Goal: Information Seeking & Learning: Learn about a topic

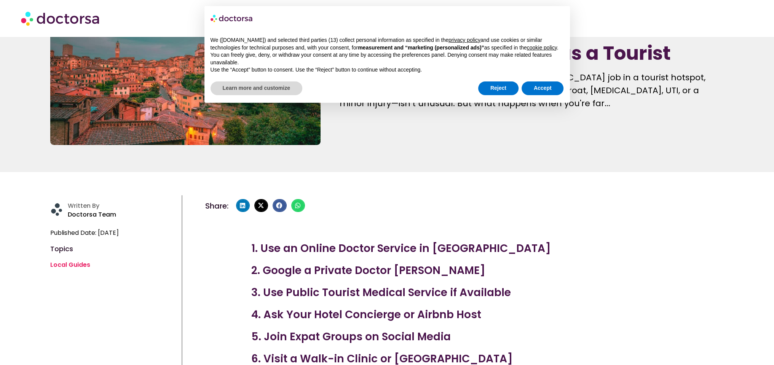
scroll to position [114, 0]
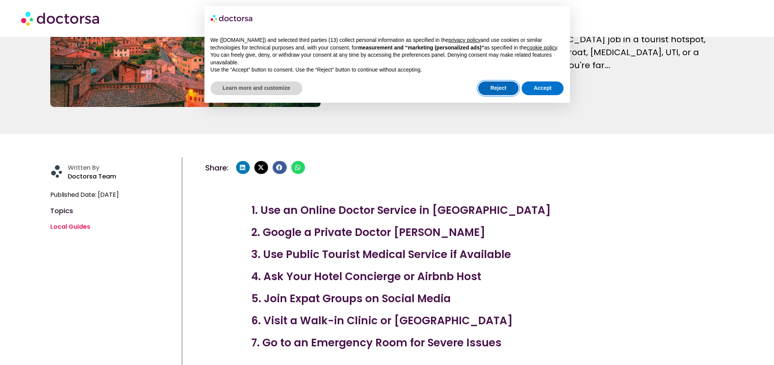
click at [500, 91] on button "Reject" at bounding box center [498, 89] width 40 height 14
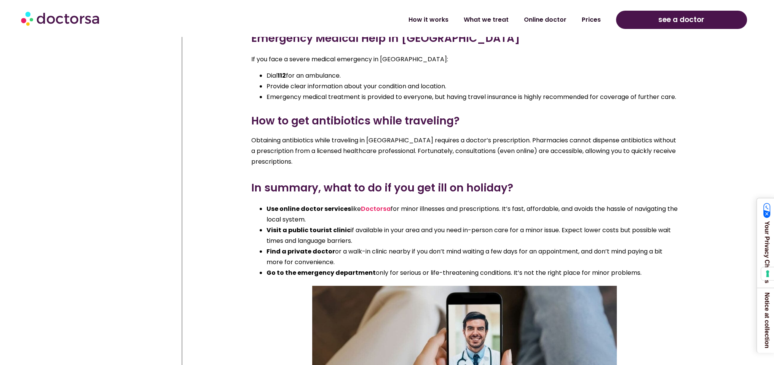
scroll to position [3497, 0]
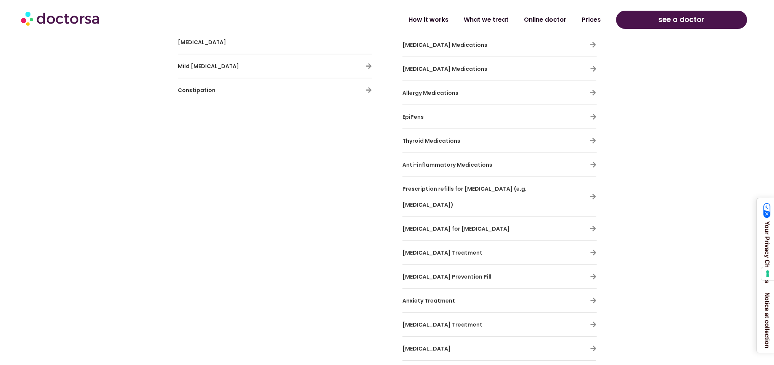
scroll to position [2438, 0]
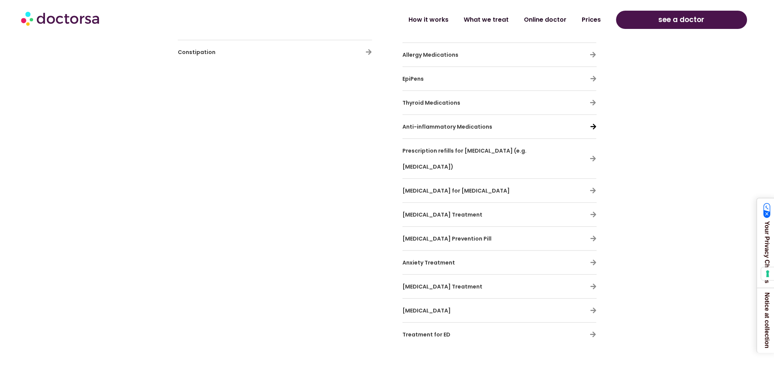
click at [592, 123] on icon at bounding box center [593, 126] width 6 height 6
click at [597, 104] on div "Doctors can handle prescription renewals for travelers who run out of medicatio…" at bounding box center [500, 48] width 202 height 605
click at [594, 123] on icon at bounding box center [593, 126] width 6 height 6
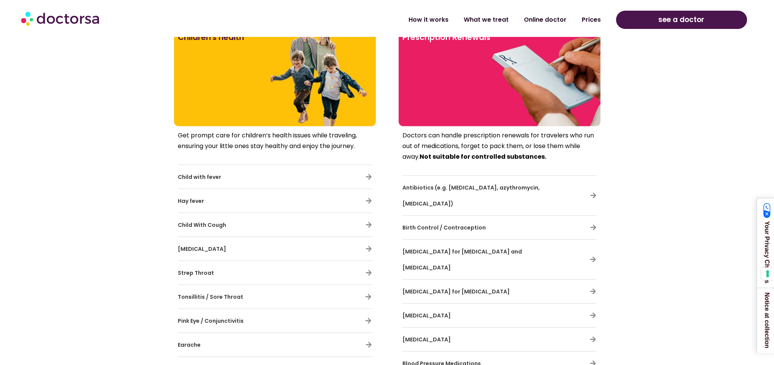
scroll to position [2019, 0]
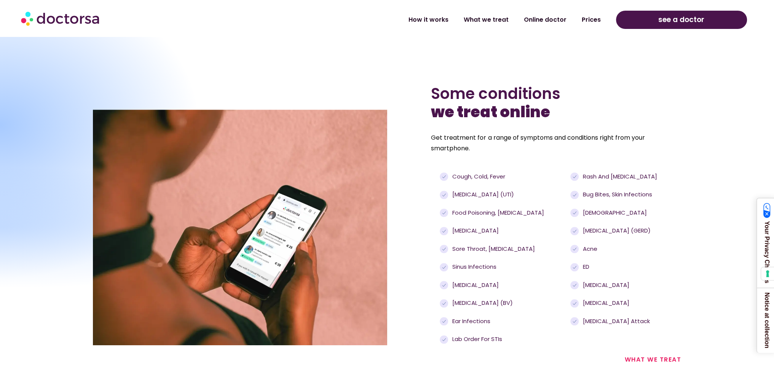
scroll to position [609, 0]
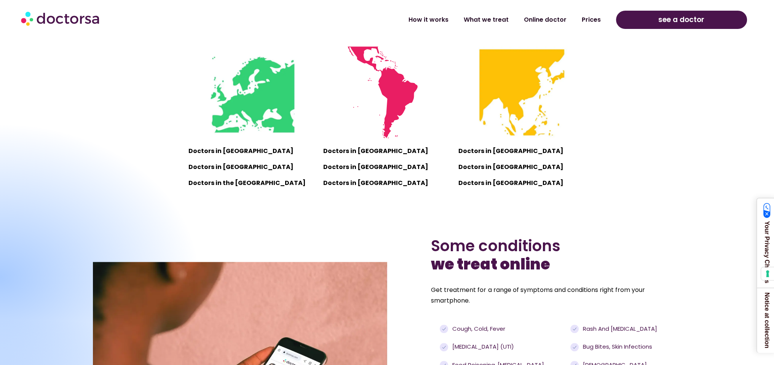
click at [201, 151] on div at bounding box center [-1, 277] width 403 height 310
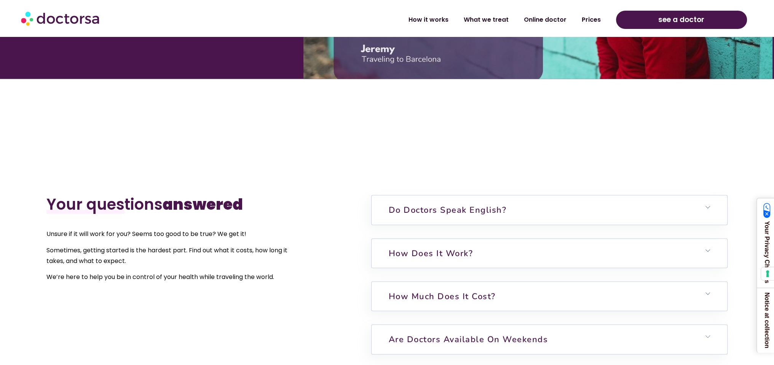
scroll to position [1866, 0]
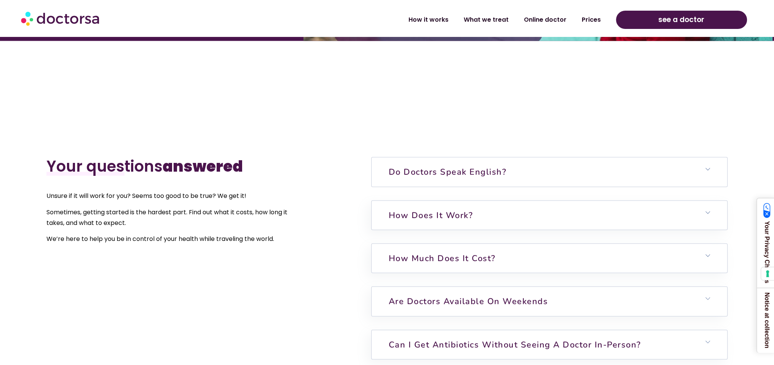
click at [427, 181] on h6 "Do doctors speak English?" at bounding box center [550, 171] width 356 height 29
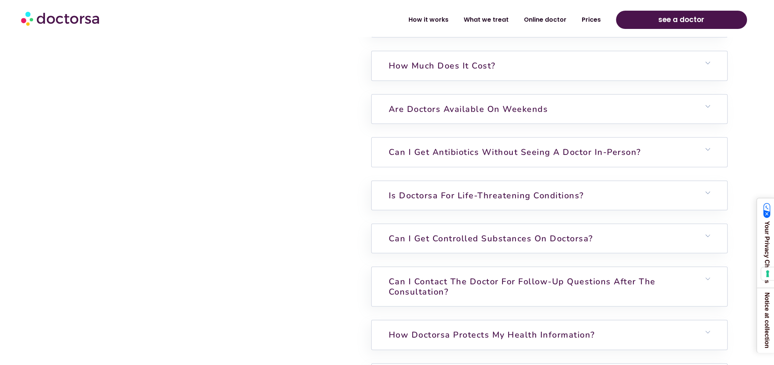
scroll to position [2133, 0]
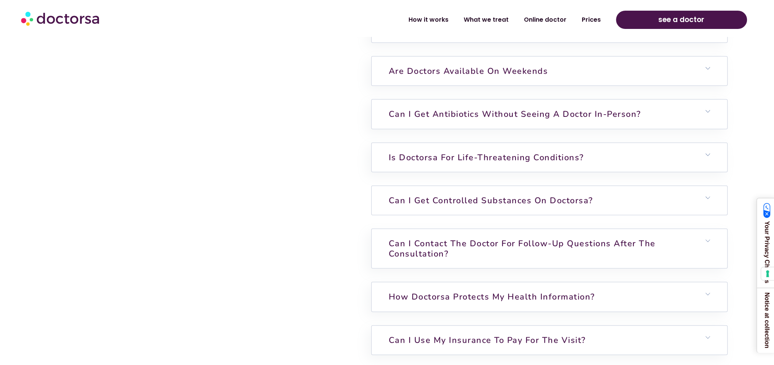
click at [429, 204] on link "Can I get controlled substances on Doctorsa?" at bounding box center [491, 200] width 205 height 11
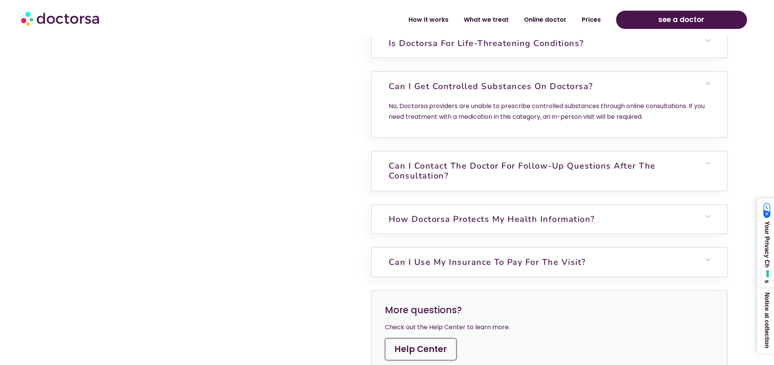
scroll to position [2285, 0]
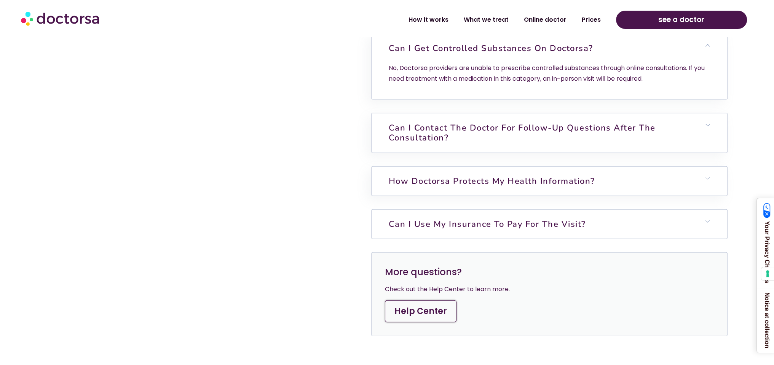
click at [414, 221] on link "Can I use my insurance to pay for the visit?" at bounding box center [487, 224] width 197 height 11
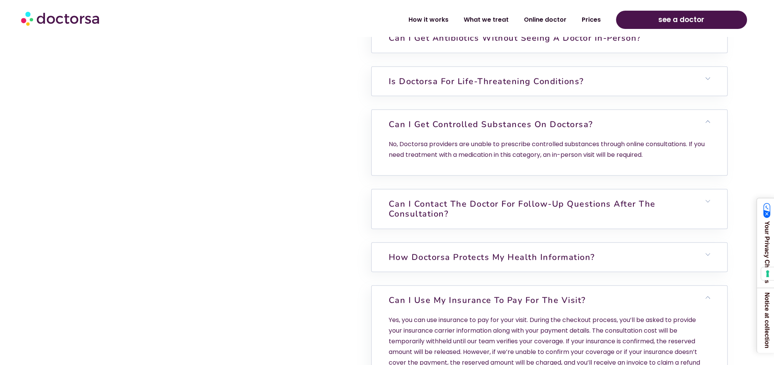
scroll to position [2133, 0]
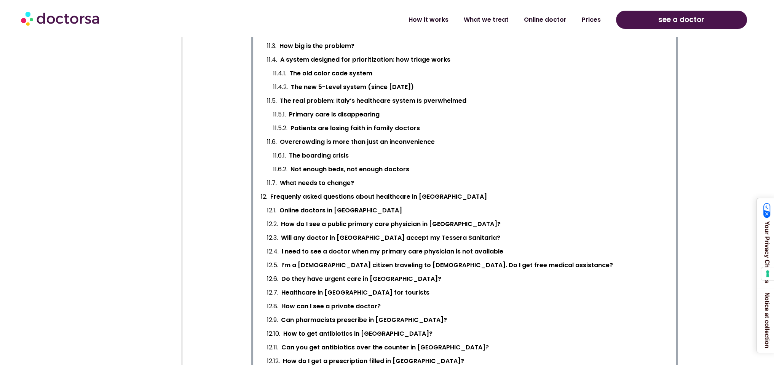
scroll to position [990, 0]
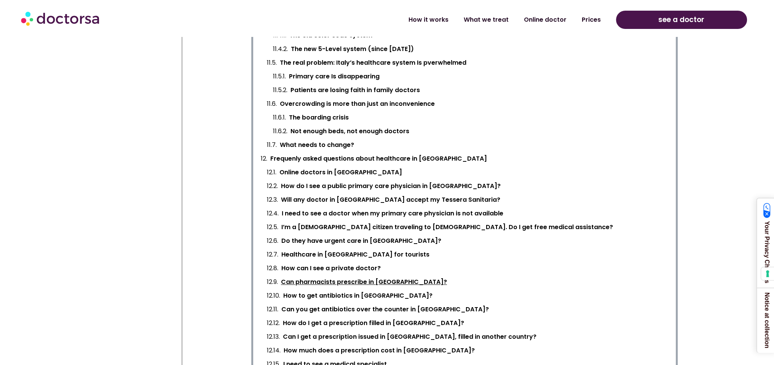
click at [337, 280] on link "Can pharmacists prescribe in Italy?" at bounding box center [364, 282] width 166 height 11
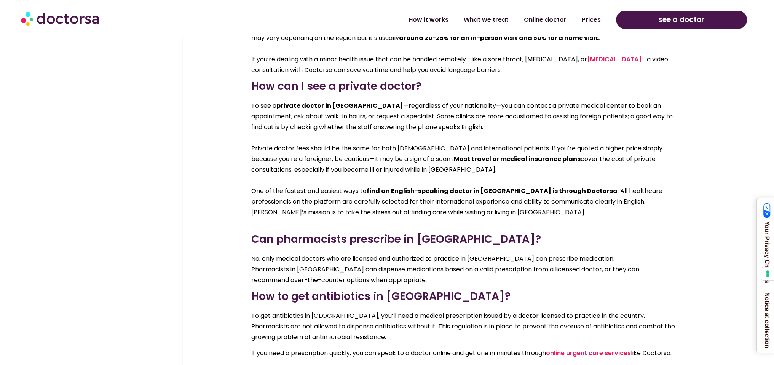
scroll to position [11285, 0]
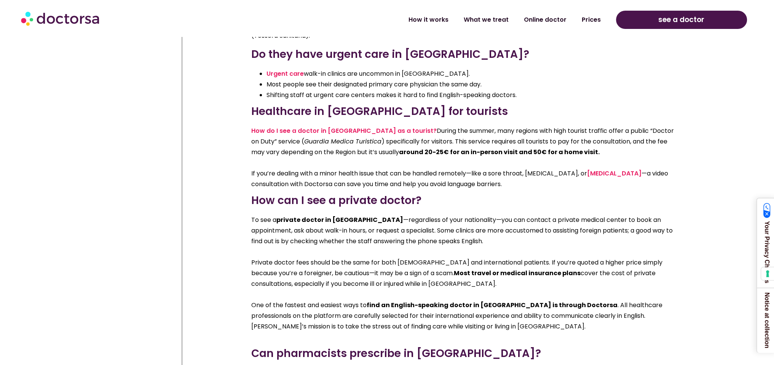
scroll to position [990, 0]
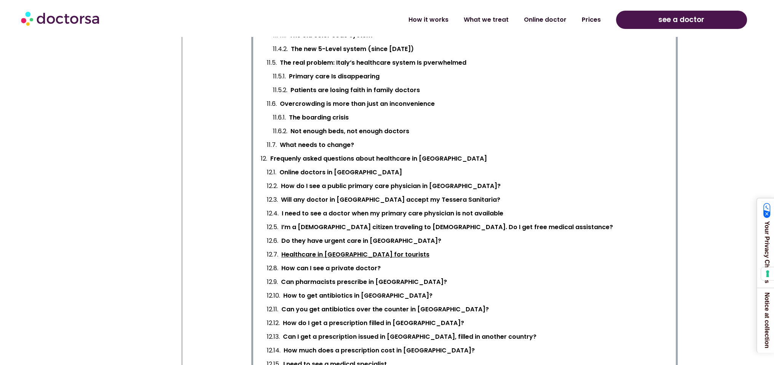
click at [290, 254] on link "Healthcare in Italy for tourists" at bounding box center [355, 254] width 148 height 11
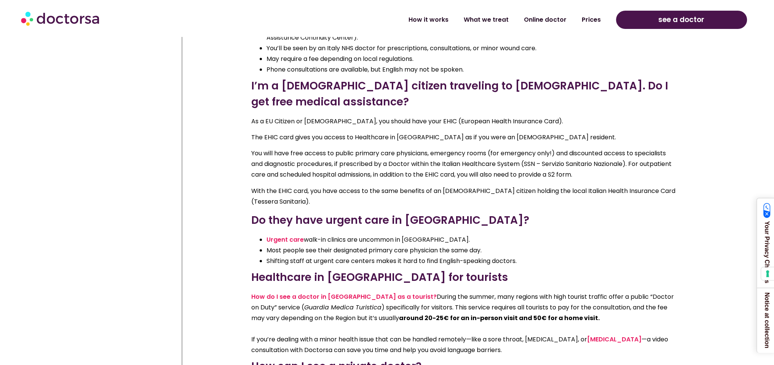
scroll to position [11081, 0]
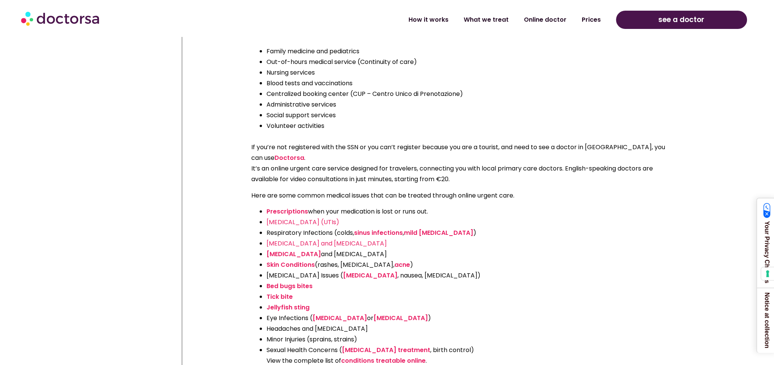
scroll to position [10662, 0]
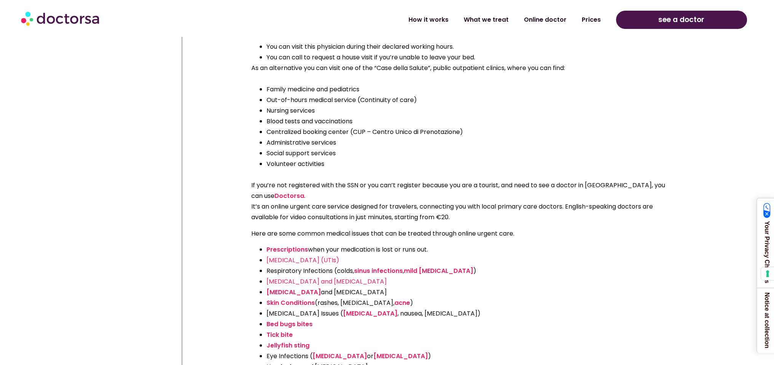
scroll to position [990, 0]
